Goal: Task Accomplishment & Management: Complete application form

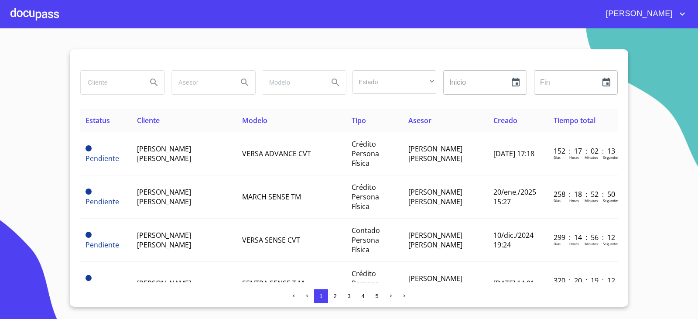
click at [37, 7] on div at bounding box center [34, 14] width 48 height 28
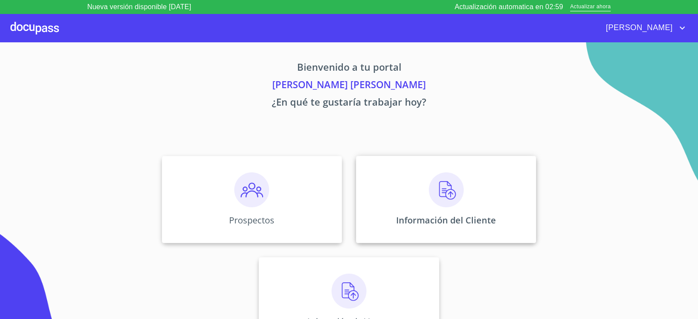
click at [450, 208] on div "Información del Cliente" at bounding box center [446, 199] width 180 height 87
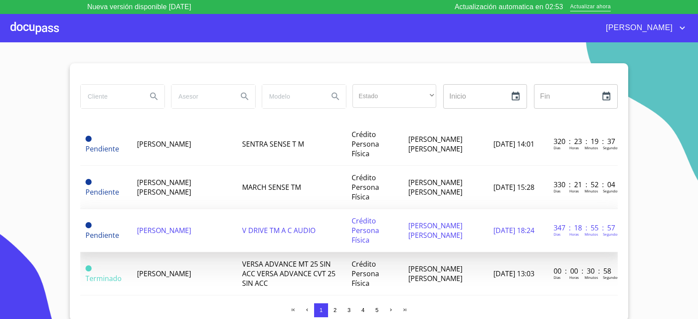
scroll to position [175, 0]
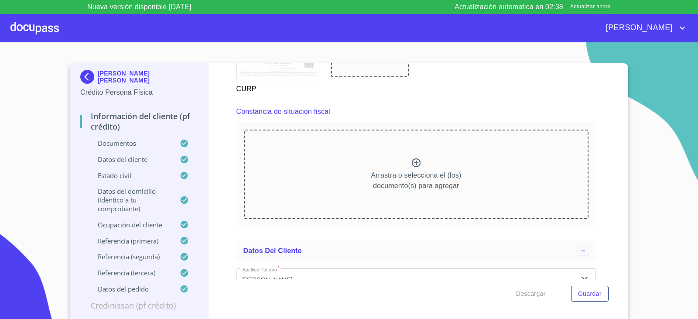
click at [414, 159] on icon at bounding box center [416, 163] width 10 height 10
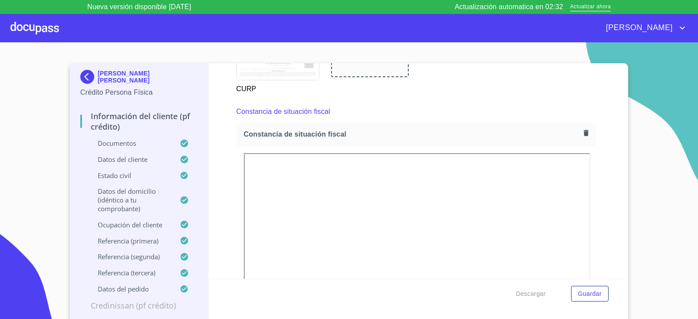
click at [581, 293] on span "Guardar" at bounding box center [590, 294] width 24 height 11
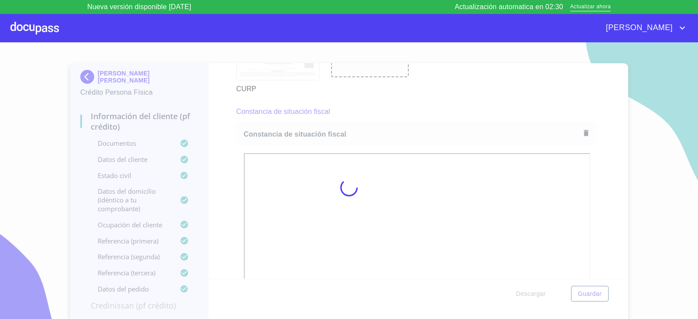
click at [39, 32] on div at bounding box center [34, 28] width 48 height 28
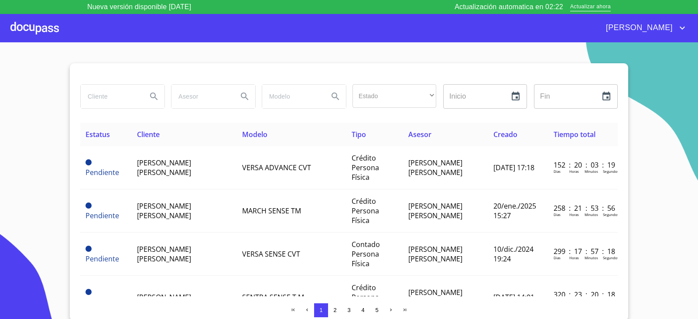
click at [44, 34] on div at bounding box center [34, 28] width 48 height 28
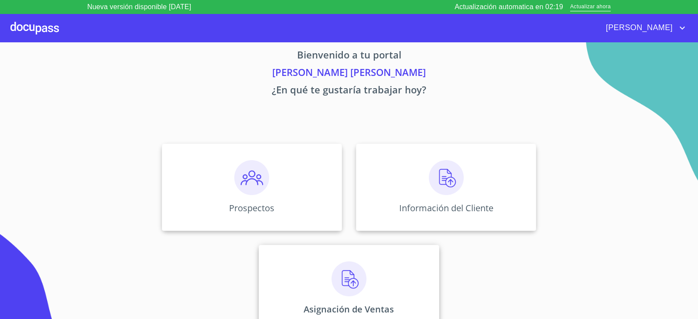
scroll to position [18, 0]
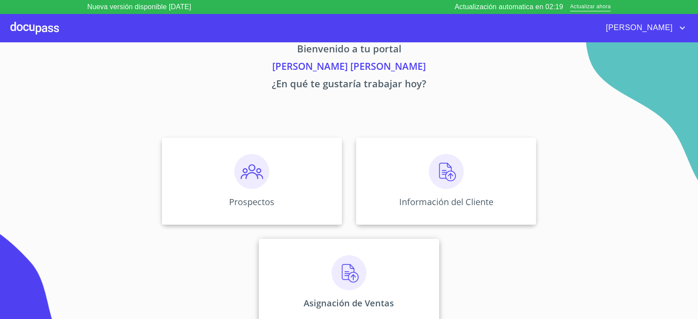
click at [409, 269] on div "Asignación de Ventas" at bounding box center [349, 282] width 180 height 87
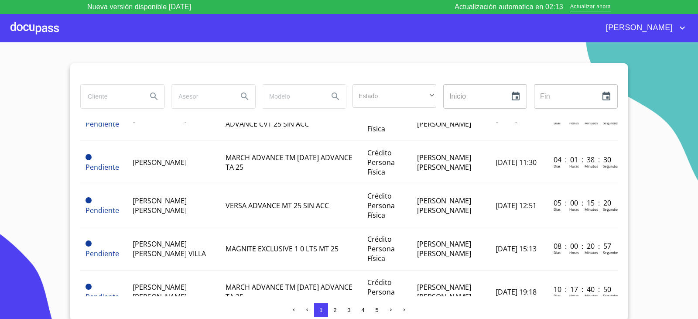
scroll to position [44, 0]
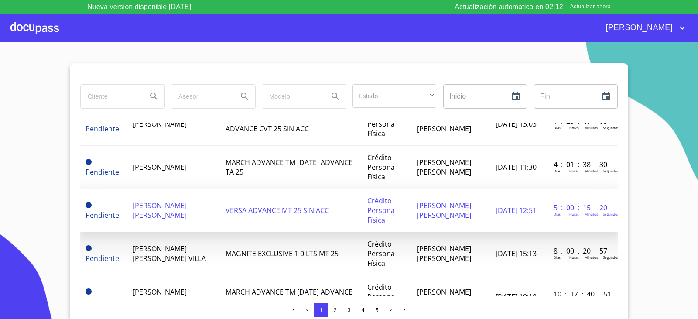
click at [186, 213] on span "BRANDON JOSUE ALCARAZ MARQUEZ" at bounding box center [160, 210] width 54 height 19
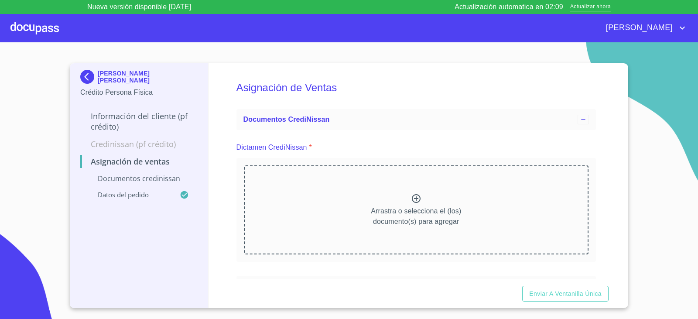
click at [415, 202] on icon at bounding box center [416, 198] width 9 height 9
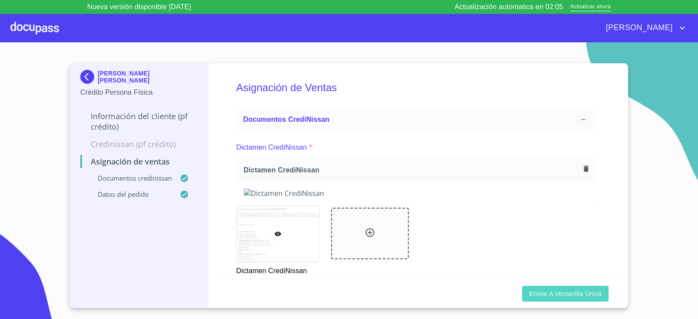
click at [583, 297] on span "Enviar a Ventanilla única" at bounding box center [566, 294] width 72 height 11
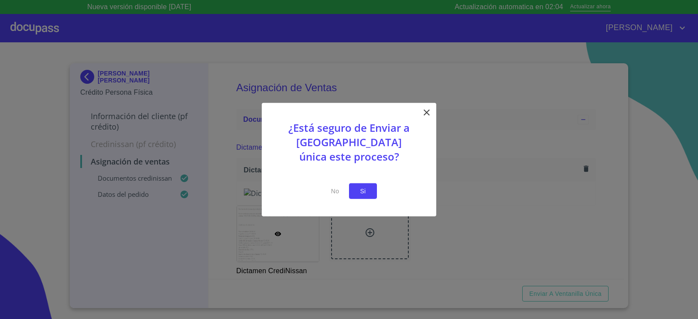
click at [363, 190] on span "Si" at bounding box center [363, 191] width 14 height 11
